Goal: Contribute content: Add original content to the website for others to see

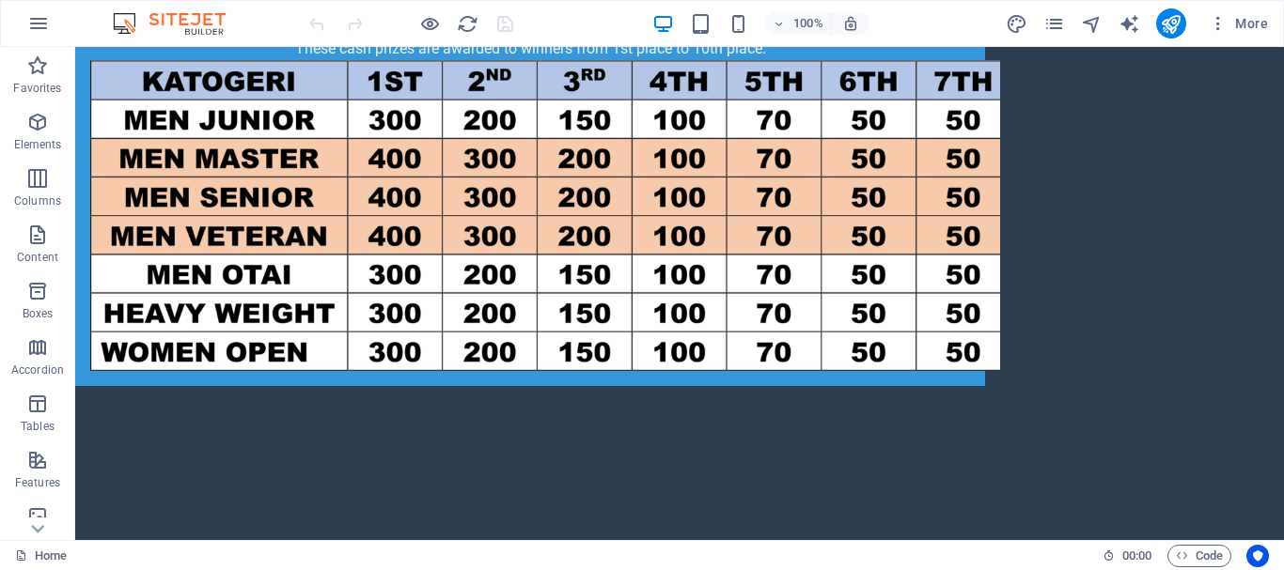
scroll to position [5149, 0]
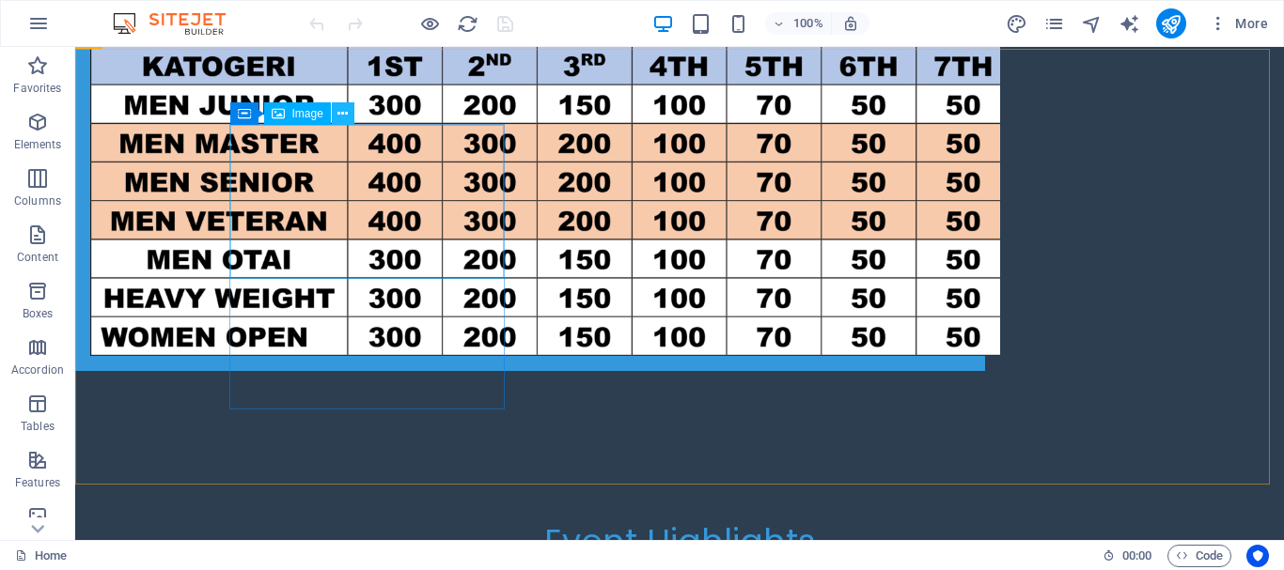
click at [342, 115] on icon at bounding box center [342, 114] width 10 height 20
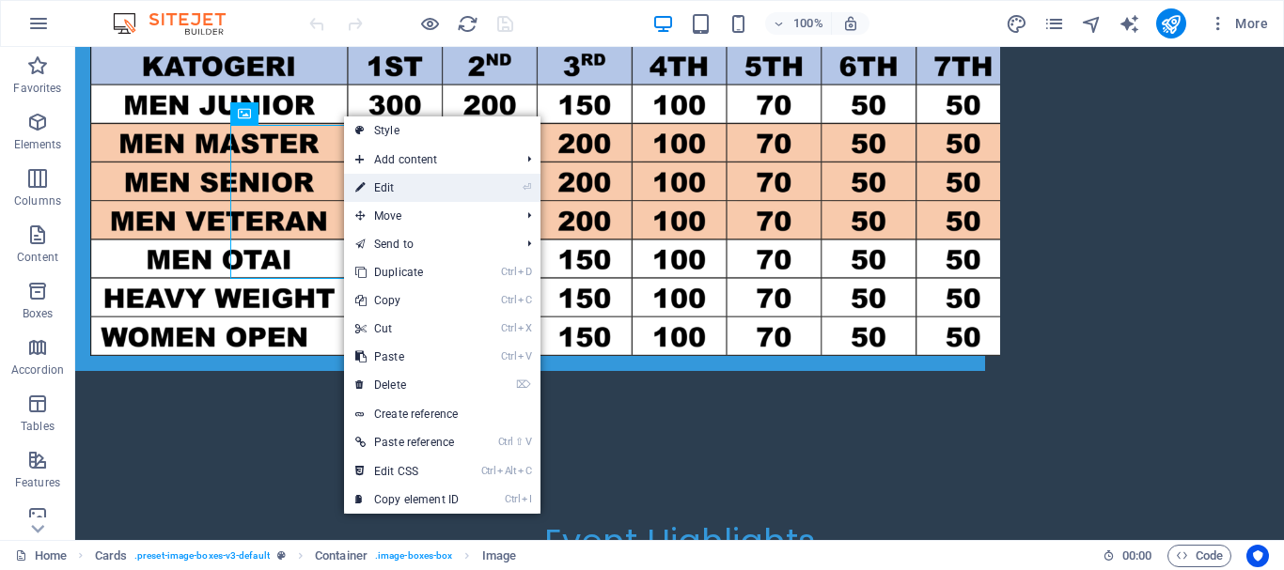
click at [378, 196] on link "⏎ Edit" at bounding box center [407, 188] width 126 height 28
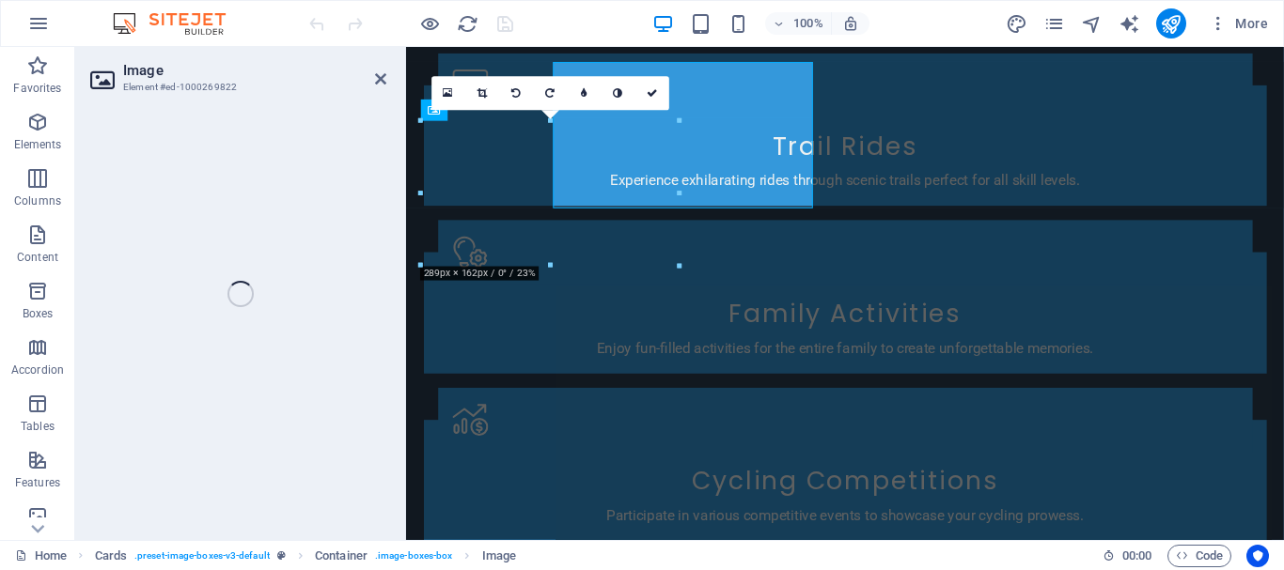
select select "%"
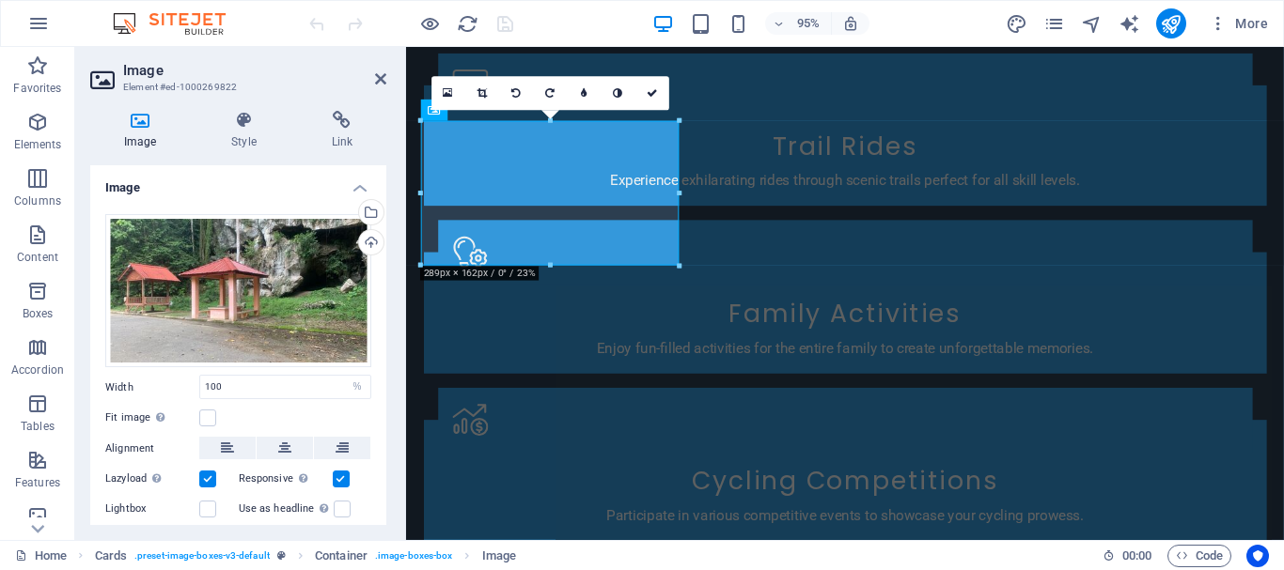
scroll to position [5211, 0]
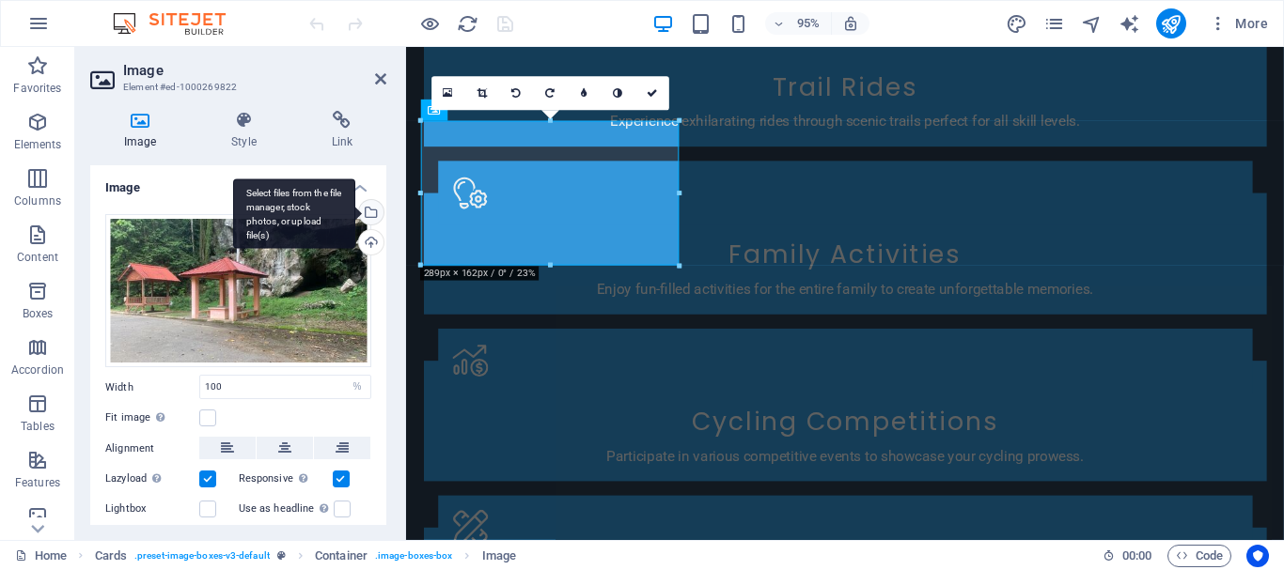
click at [368, 213] on div "Select files from the file manager, stock photos, or upload file(s)" at bounding box center [369, 214] width 28 height 28
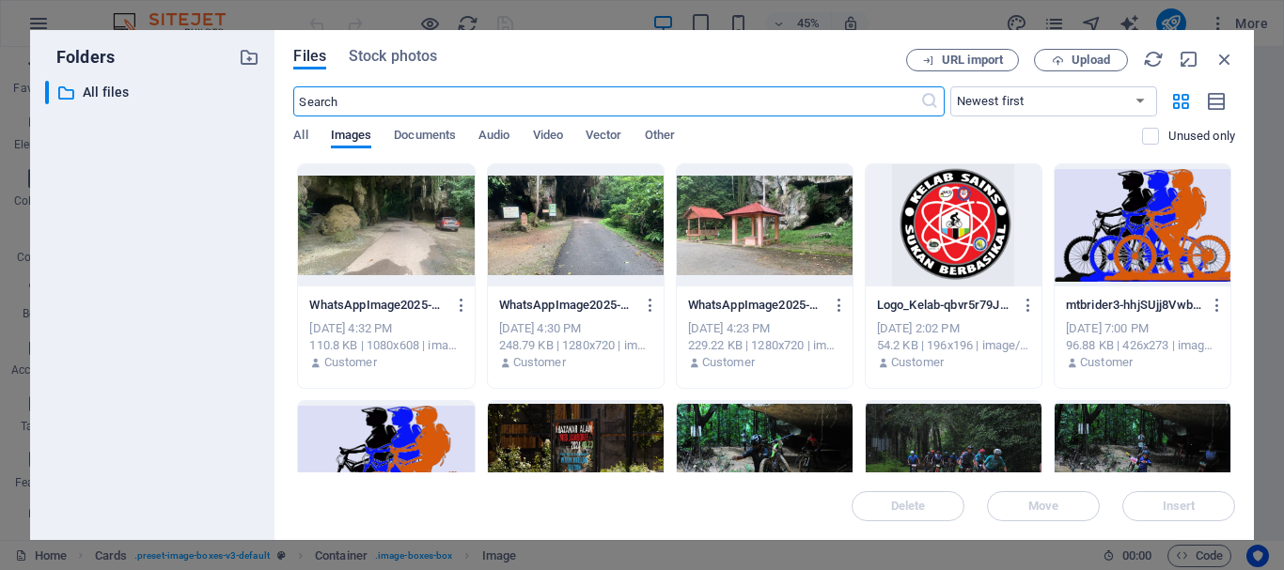
scroll to position [5702, 0]
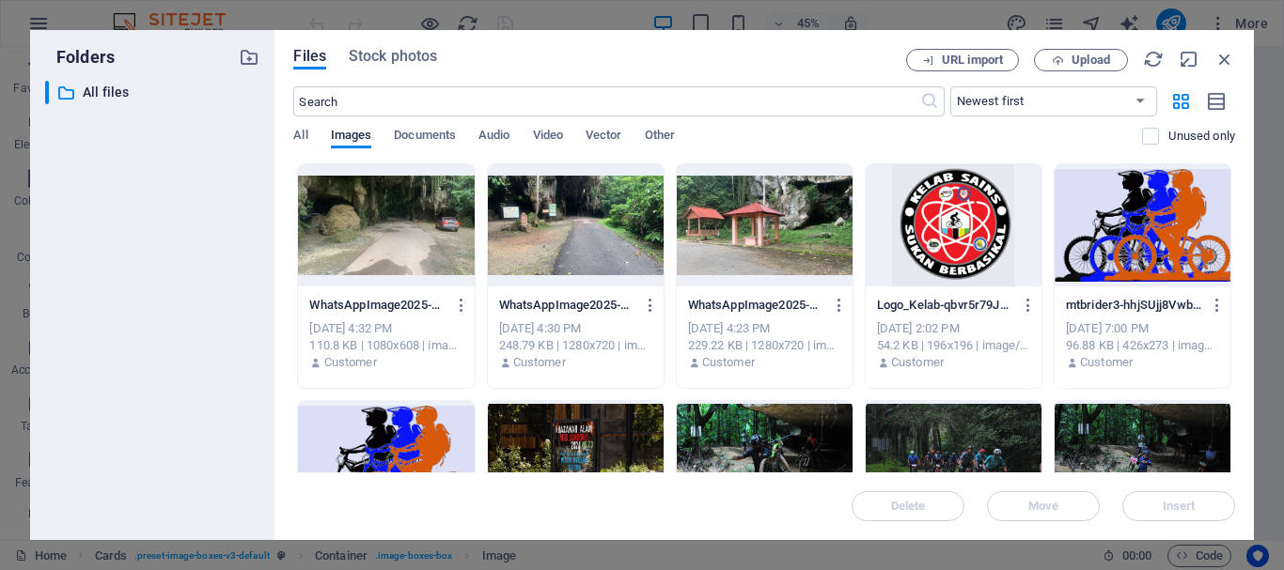
click at [559, 256] on div at bounding box center [576, 225] width 176 height 122
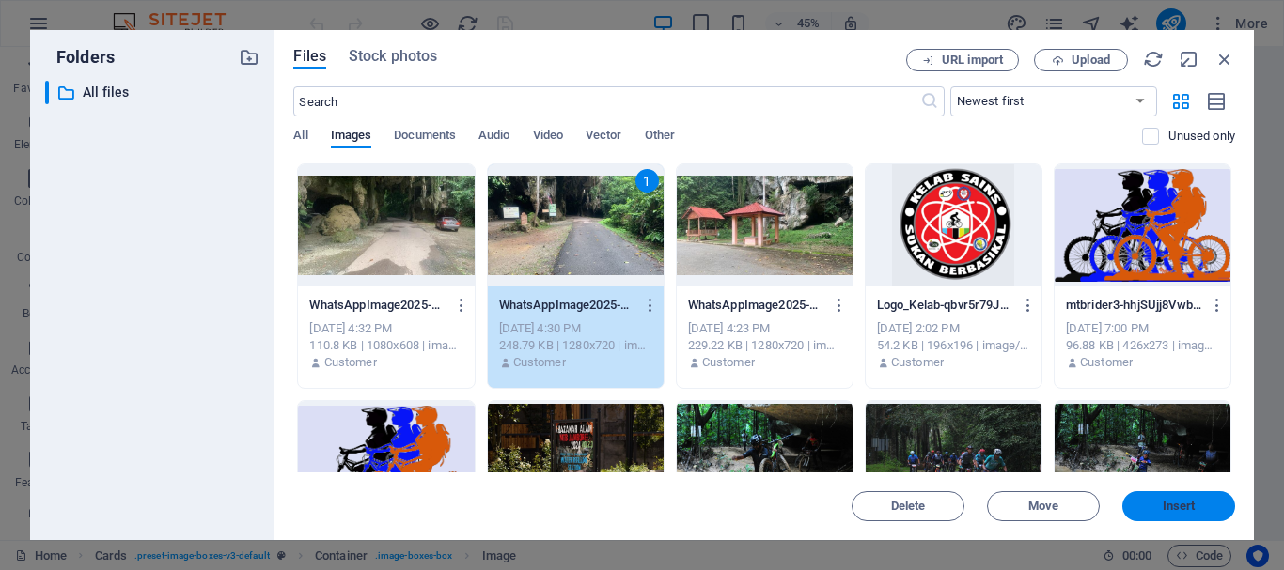
click at [1174, 503] on span "Insert" at bounding box center [1179, 506] width 33 height 11
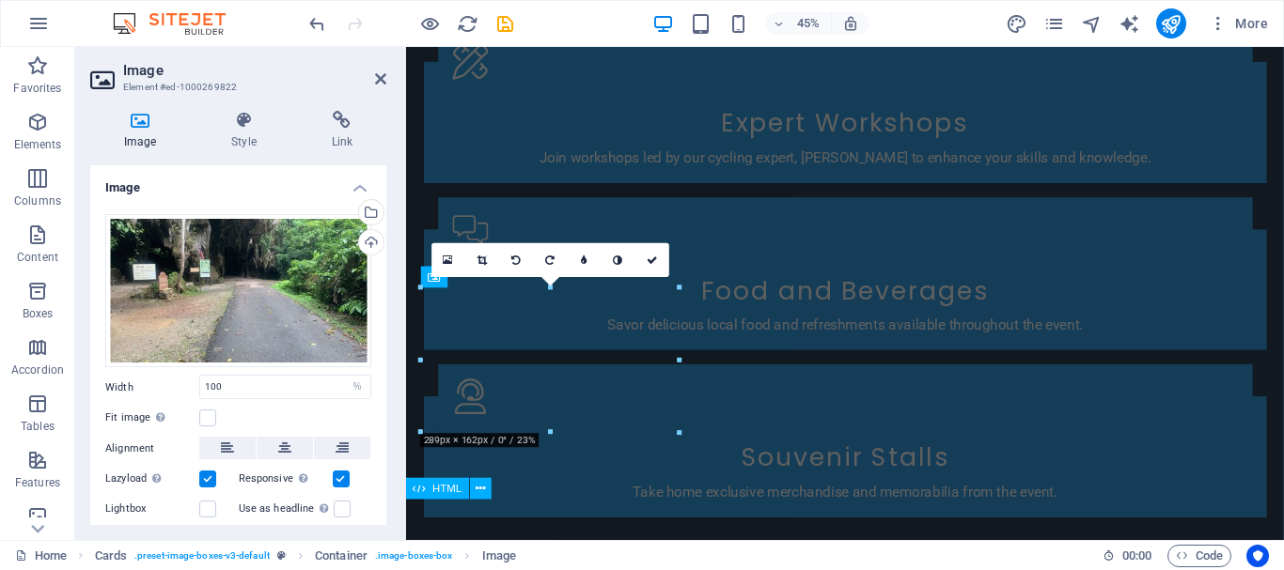
scroll to position [5211, 0]
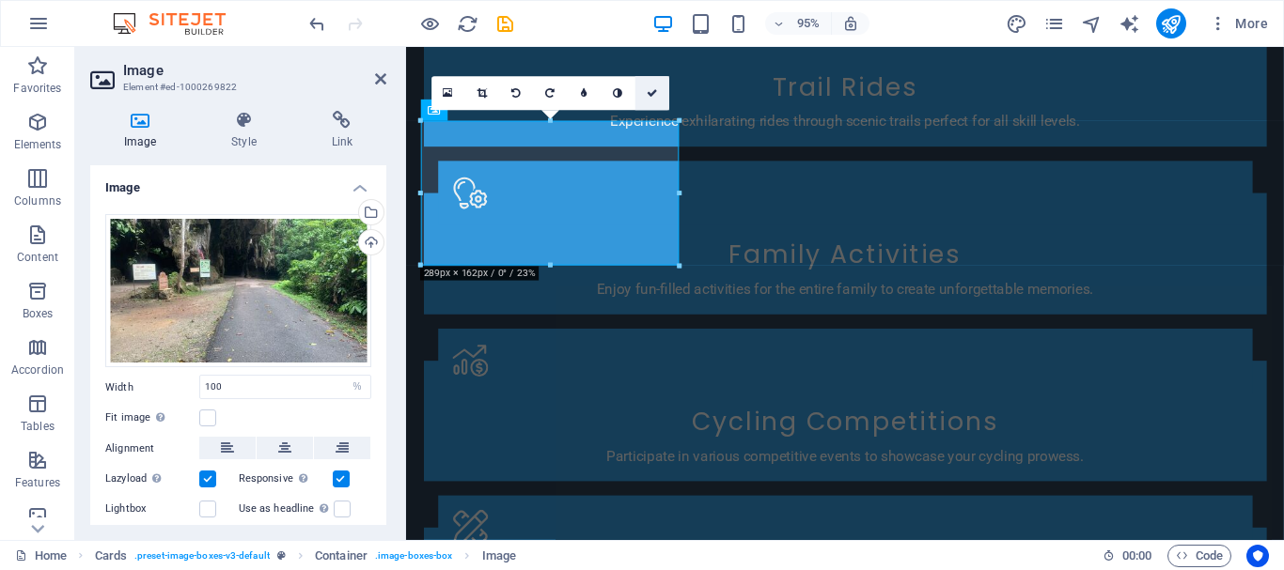
click at [654, 90] on icon at bounding box center [652, 93] width 11 height 10
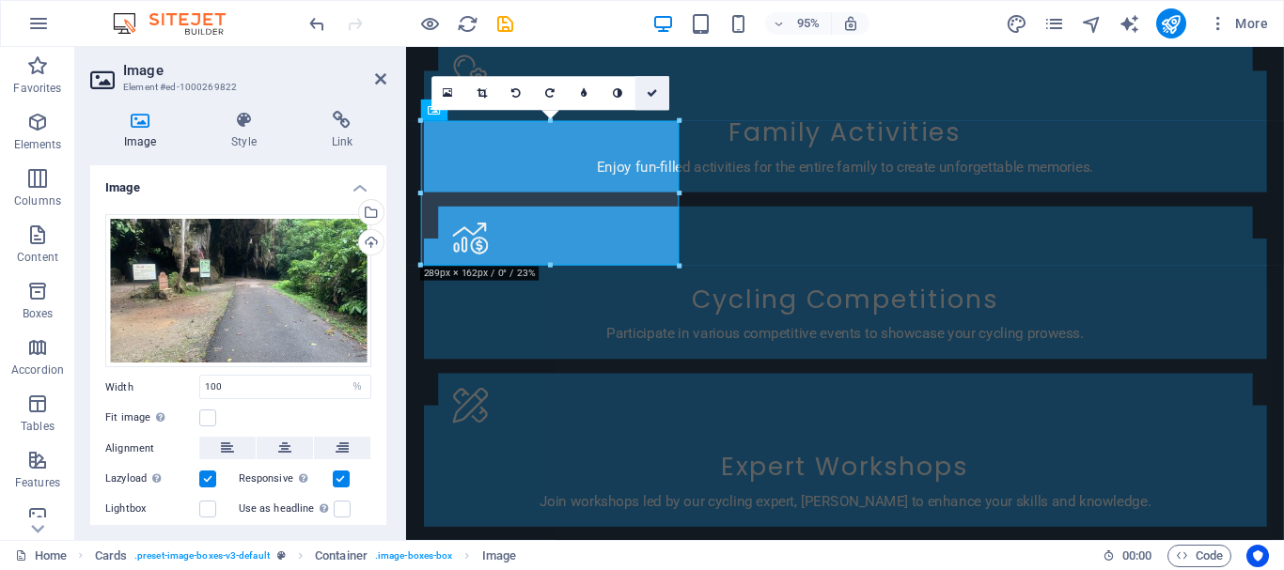
scroll to position [5149, 0]
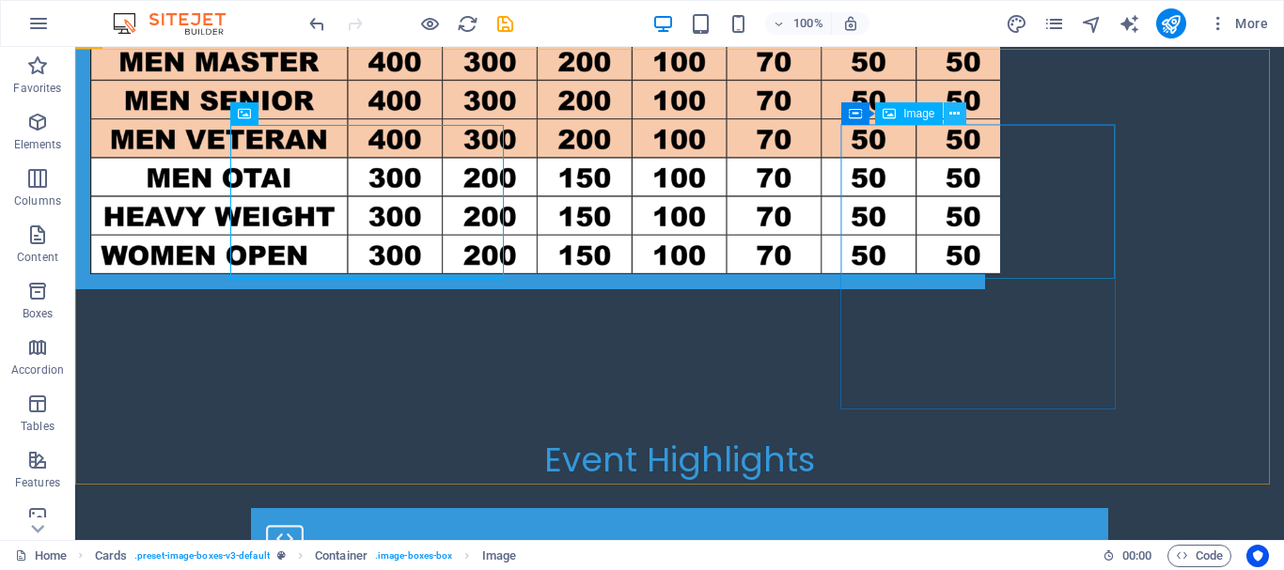
click at [957, 116] on icon at bounding box center [954, 114] width 10 height 20
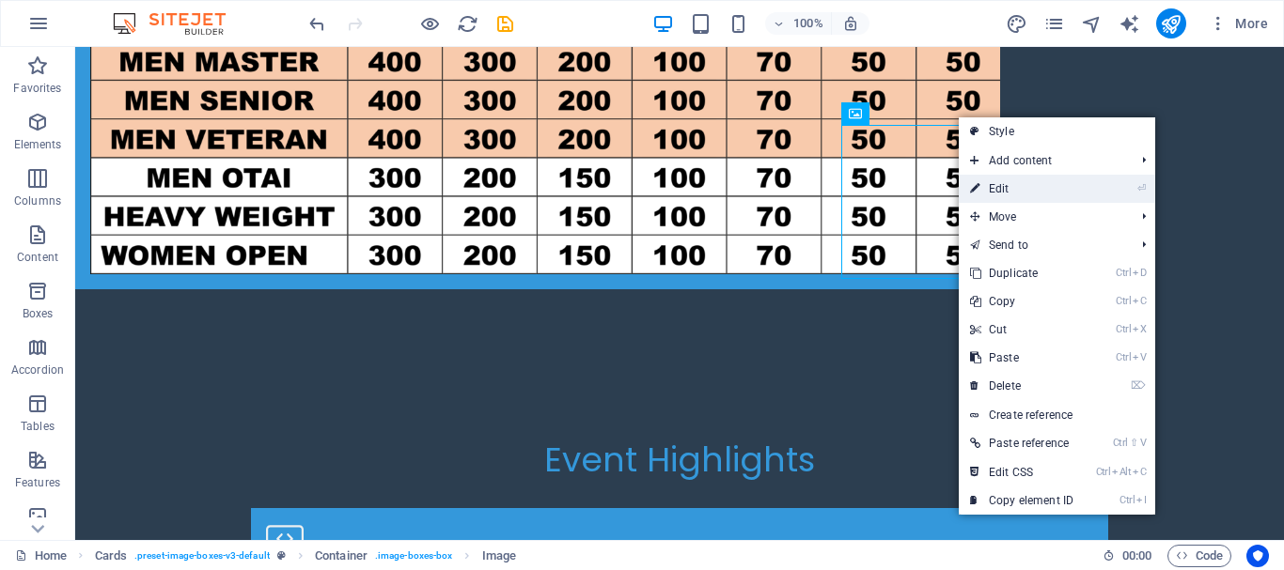
click at [1005, 189] on link "⏎ Edit" at bounding box center [1022, 189] width 126 height 28
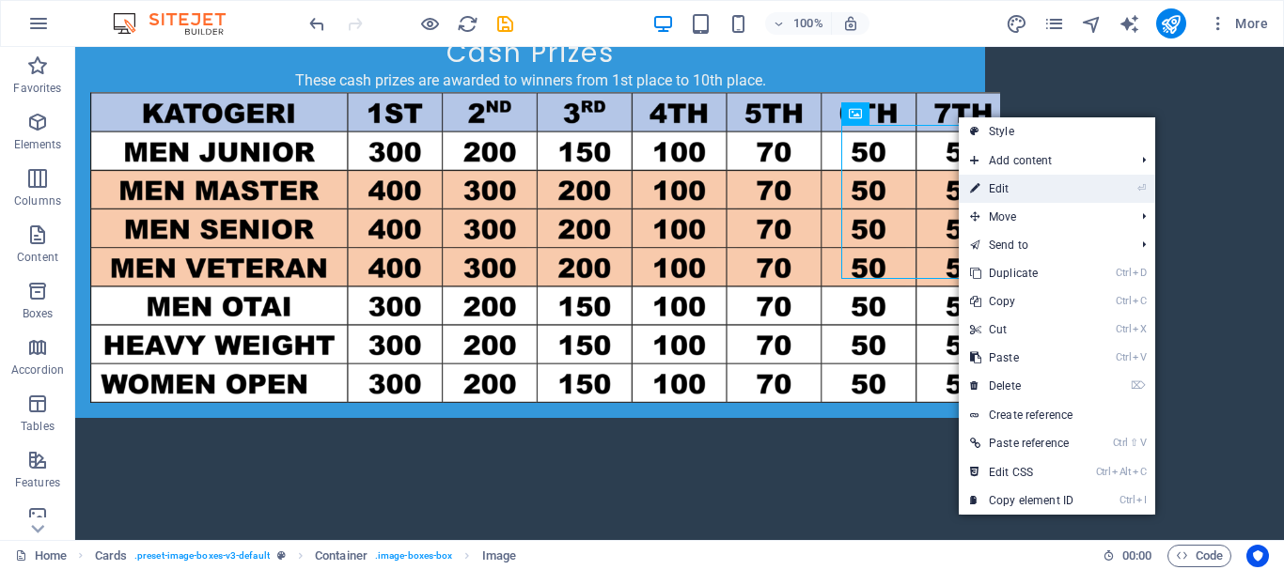
select select "%"
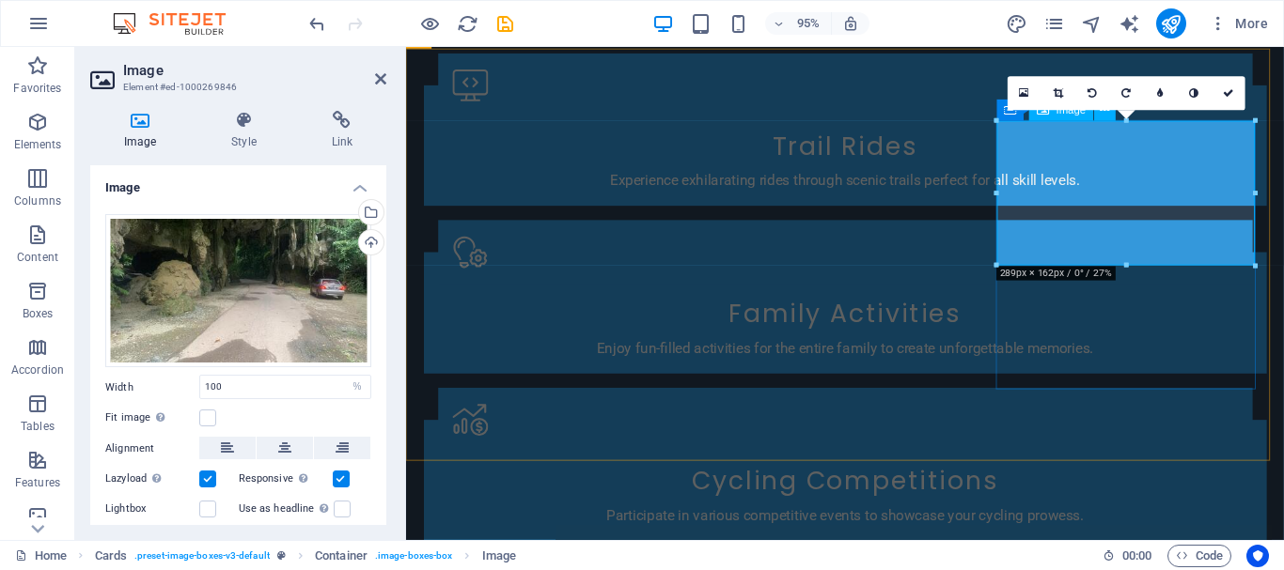
scroll to position [5211, 0]
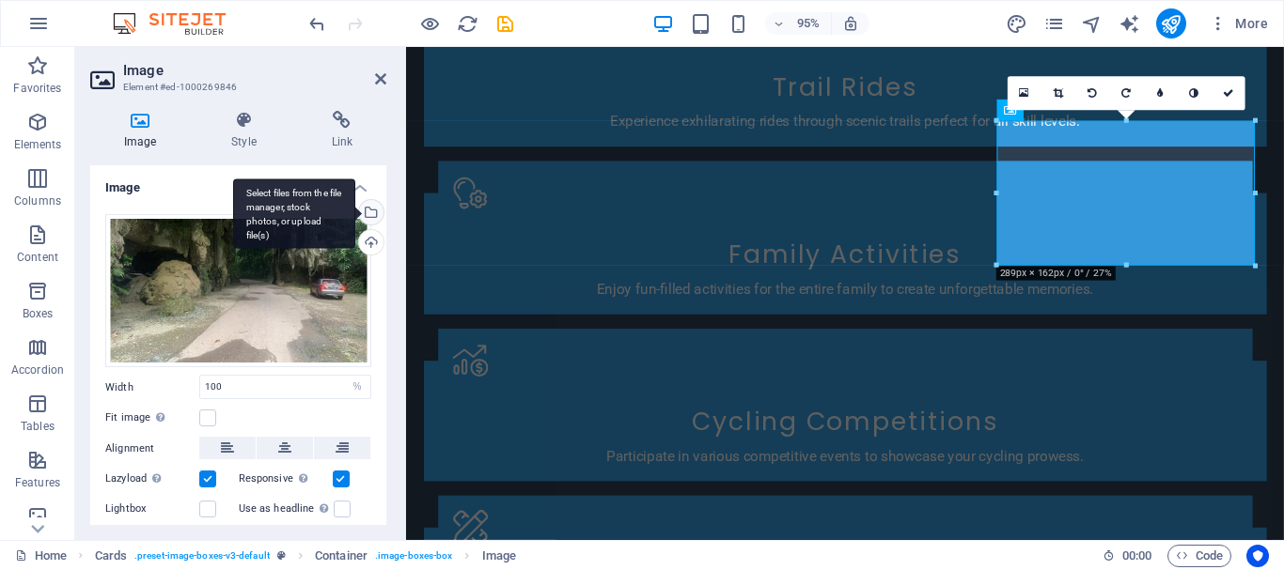
click at [367, 210] on div "Select files from the file manager, stock photos, or upload file(s)" at bounding box center [369, 214] width 28 height 28
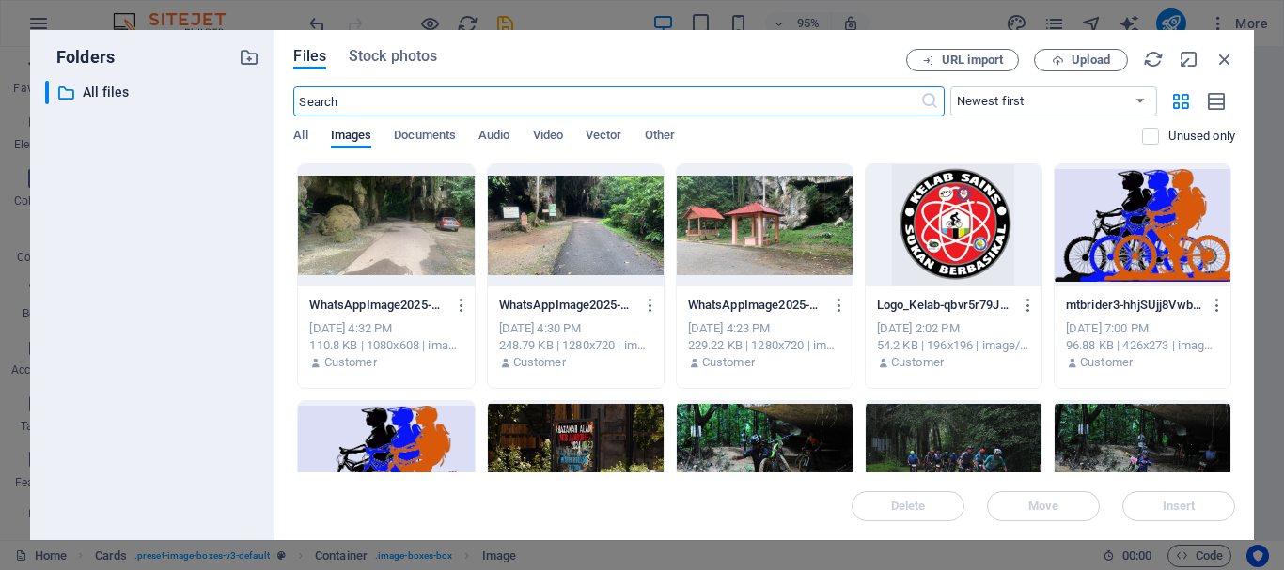
scroll to position [5702, 0]
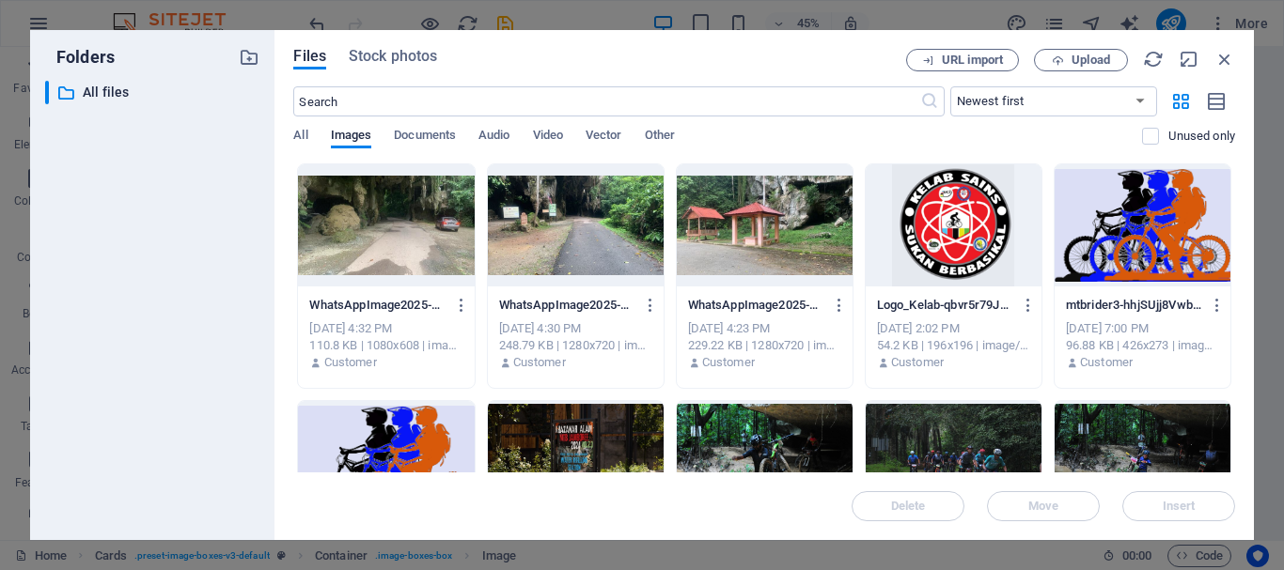
click at [772, 240] on div at bounding box center [765, 225] width 176 height 122
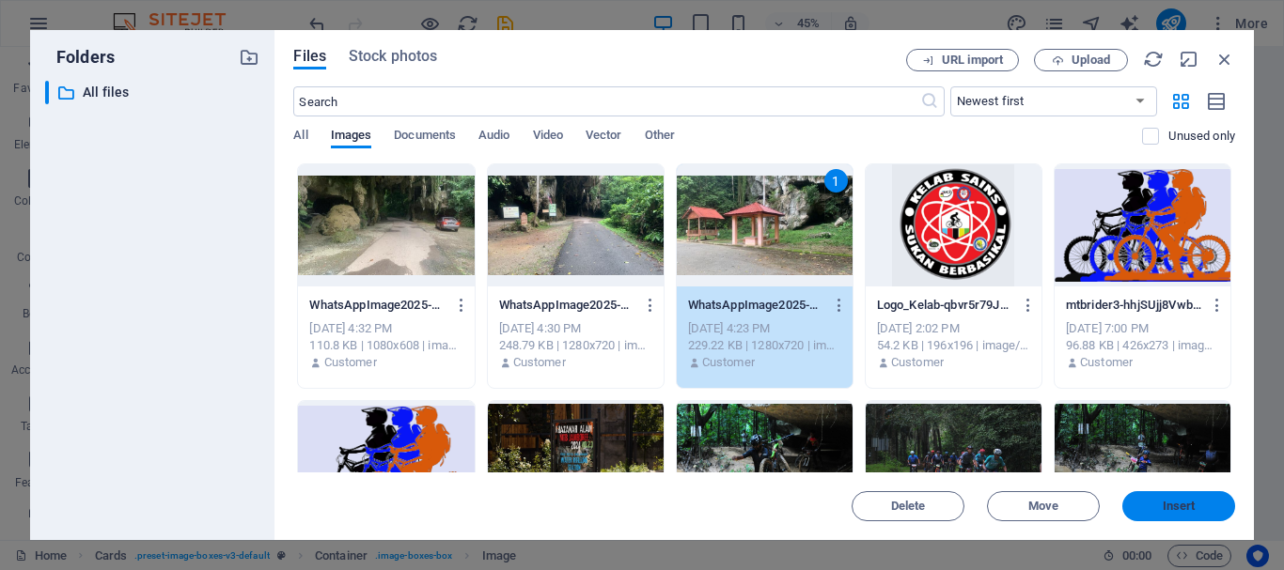
click at [1195, 508] on span "Insert" at bounding box center [1179, 506] width 33 height 11
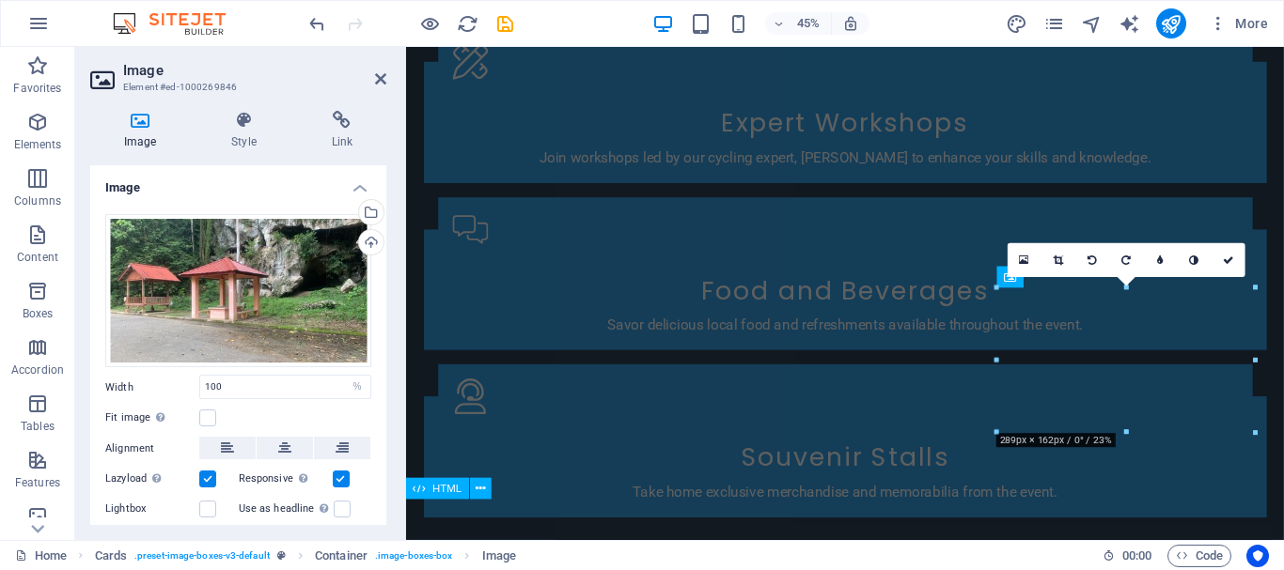
scroll to position [5211, 0]
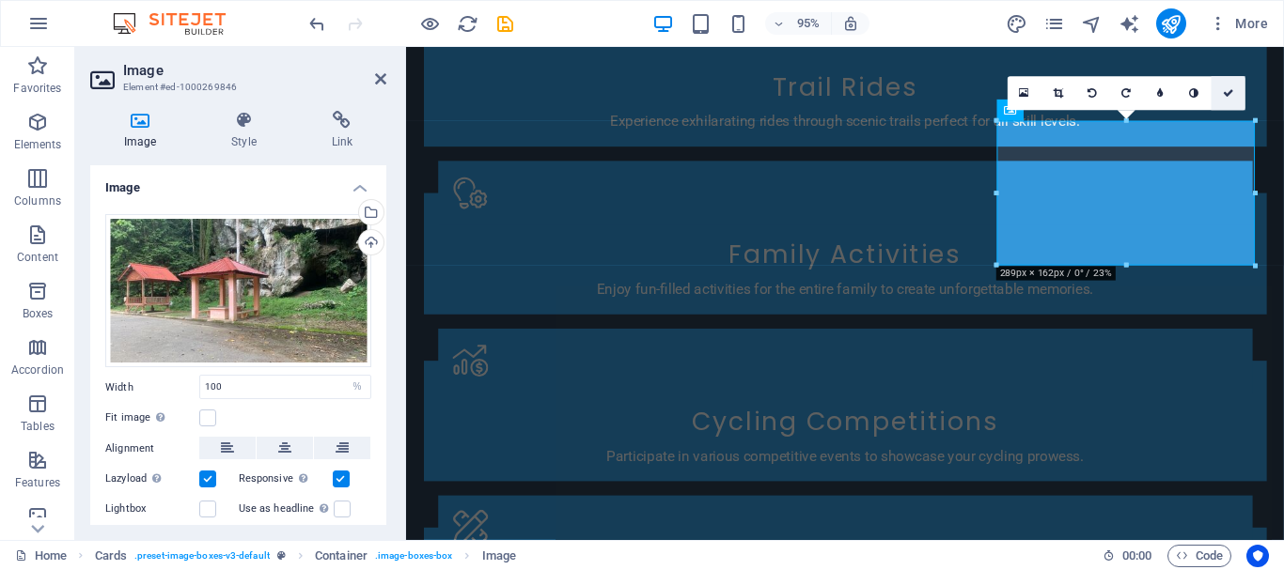
click at [1226, 95] on icon at bounding box center [1228, 93] width 11 height 10
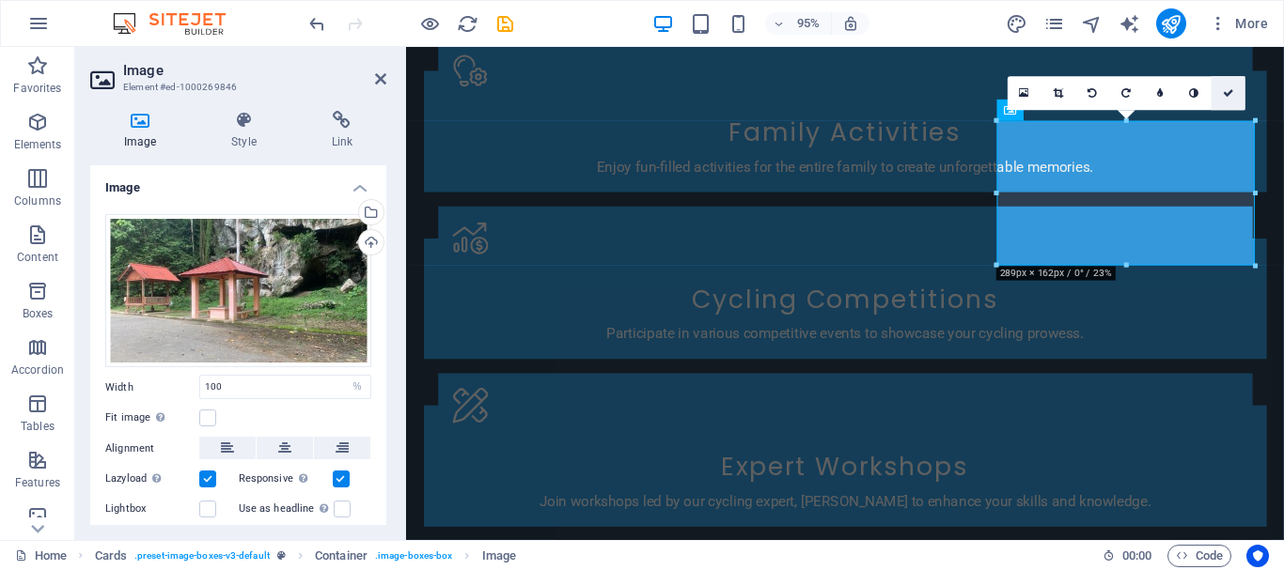
scroll to position [5149, 0]
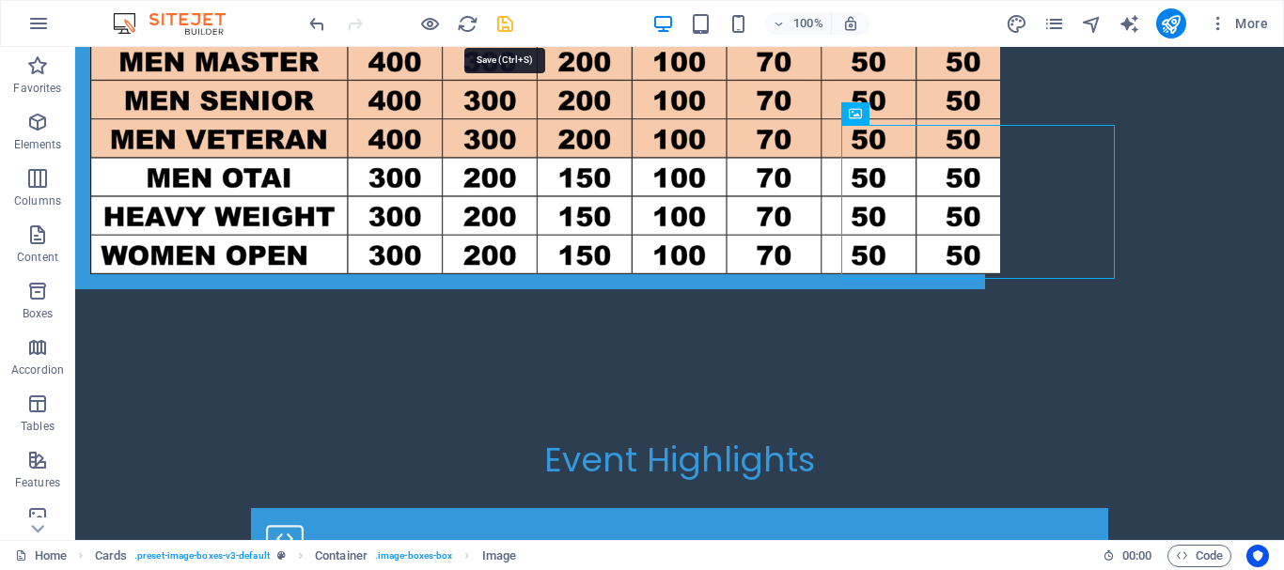
click at [499, 23] on icon "save" at bounding box center [505, 24] width 22 height 22
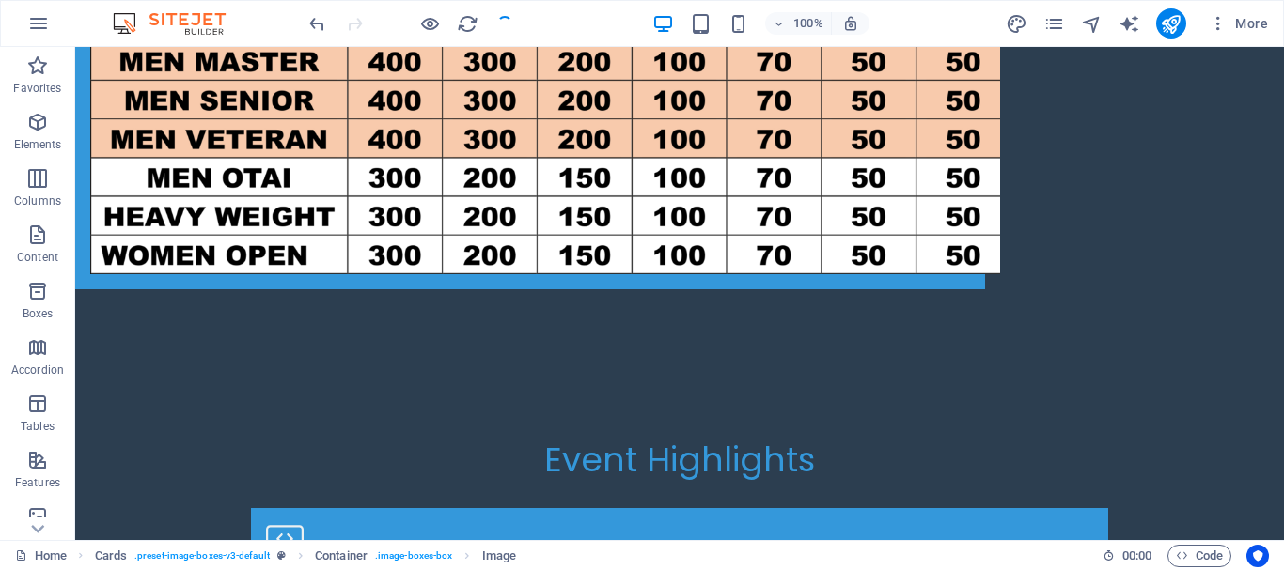
checkbox input "false"
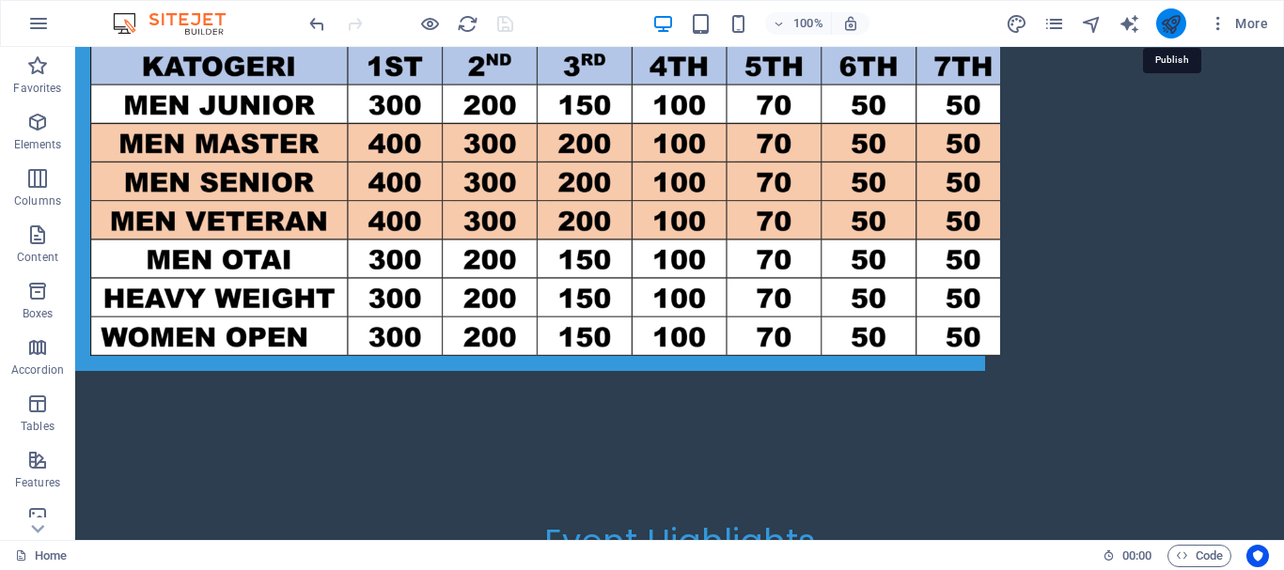
click at [1165, 33] on icon "publish" at bounding box center [1171, 24] width 22 height 22
